Goal: Information Seeking & Learning: Learn about a topic

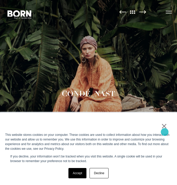
click at [165, 132] on link "×" at bounding box center [164, 126] width 6 height 13
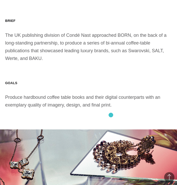
scroll to position [581, 0]
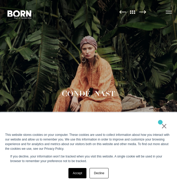
click at [160, 122] on div "×" at bounding box center [87, 126] width 165 height 13
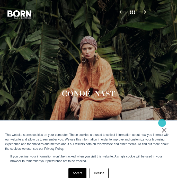
click at [162, 124] on div "× This website stores cookies on your computer. These cookies are used to colle…" at bounding box center [88, 153] width 177 height 64
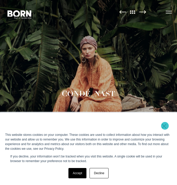
drag, startPoint x: 165, startPoint y: 126, endPoint x: 155, endPoint y: 125, distance: 9.9
click at [165, 126] on link "×" at bounding box center [164, 126] width 6 height 13
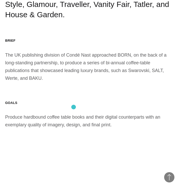
scroll to position [564, 0]
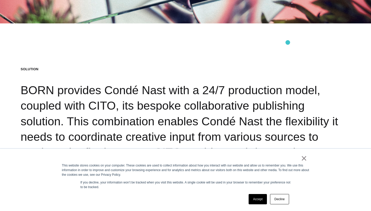
scroll to position [1031, 0]
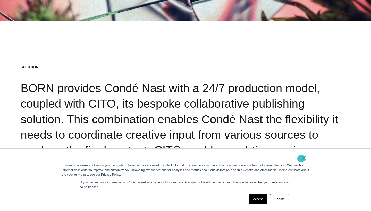
click at [303, 160] on link "×" at bounding box center [304, 158] width 6 height 5
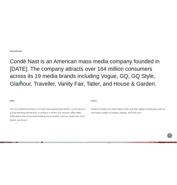
scroll to position [663, 0]
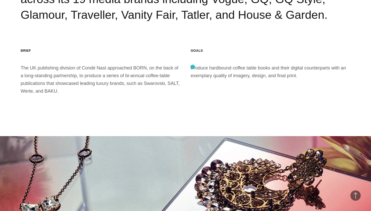
click at [192, 67] on div "Goals Produce hardbound coffee table books and their digital counterparts with …" at bounding box center [271, 71] width 160 height 47
drag, startPoint x: 192, startPoint y: 66, endPoint x: 299, endPoint y: 77, distance: 107.7
click at [299, 77] on div "Goals Produce hardbound coffee table books and their digital counterparts with …" at bounding box center [271, 71] width 160 height 47
copy div "Produce hardbound coffee table books and their digital counterparts with an exe…"
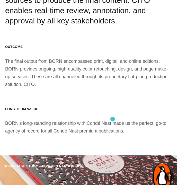
scroll to position [906, 0]
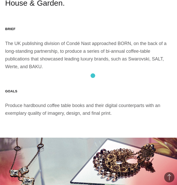
click at [93, 76] on section "Background Condé Nast is an American mass media company founded in [DATE]. The …" at bounding box center [88, 32] width 177 height 209
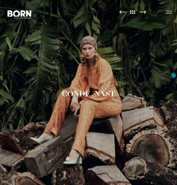
scroll to position [0, 0]
click at [83, 66] on img at bounding box center [88, 92] width 177 height 185
drag, startPoint x: 83, startPoint y: 66, endPoint x: 96, endPoint y: 1, distance: 67.2
click at [28, 91] on img at bounding box center [88, 92] width 177 height 185
